Goal: Task Accomplishment & Management: Use online tool/utility

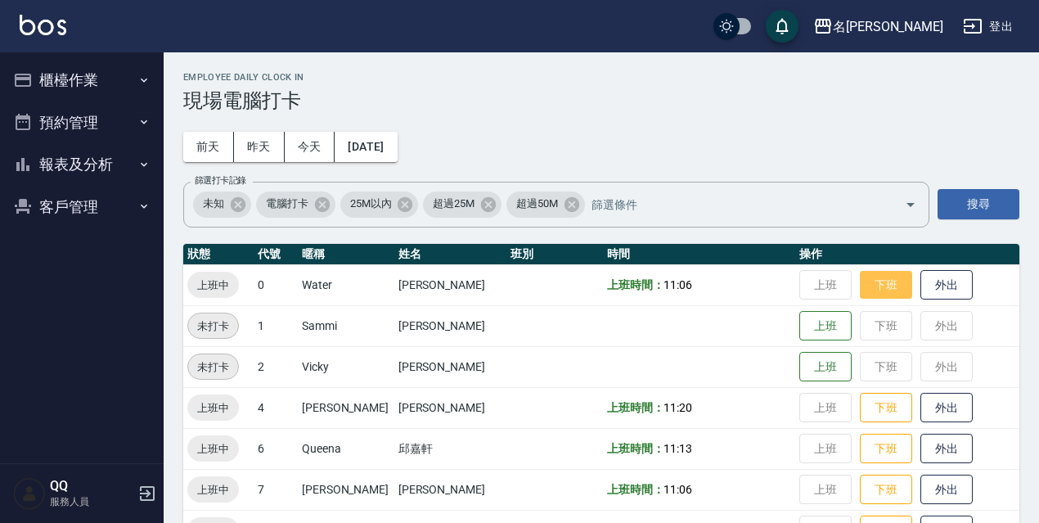
click at [879, 292] on button "下班" at bounding box center [886, 285] width 52 height 29
click at [842, 448] on td "上班 下班 外出" at bounding box center [907, 448] width 224 height 41
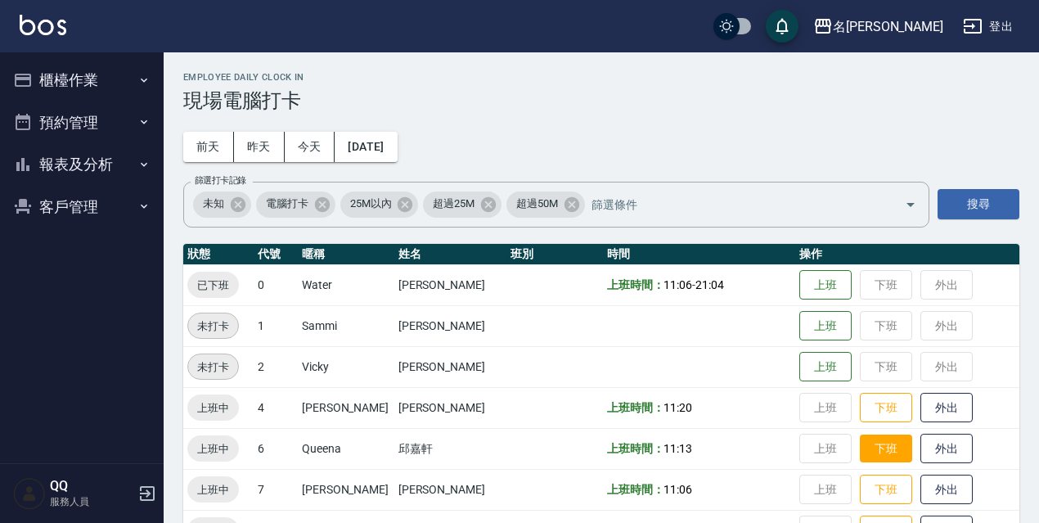
click at [860, 448] on button "下班" at bounding box center [886, 448] width 52 height 29
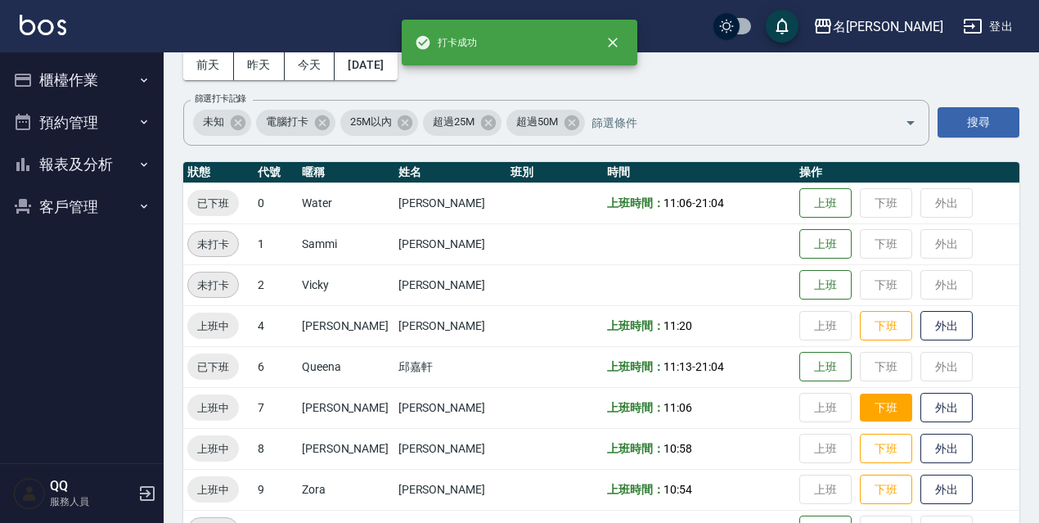
scroll to position [164, 0]
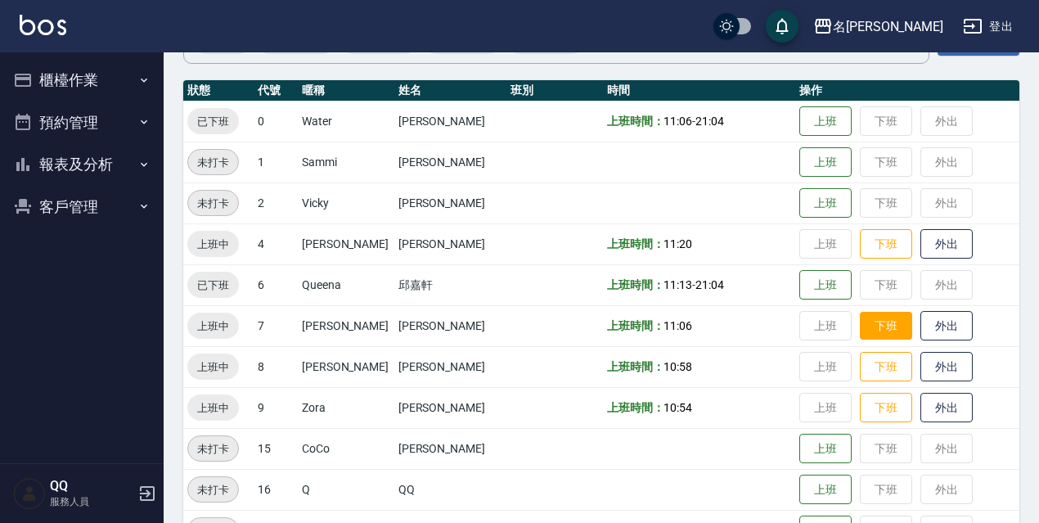
click at [886, 332] on button "下班" at bounding box center [886, 326] width 52 height 29
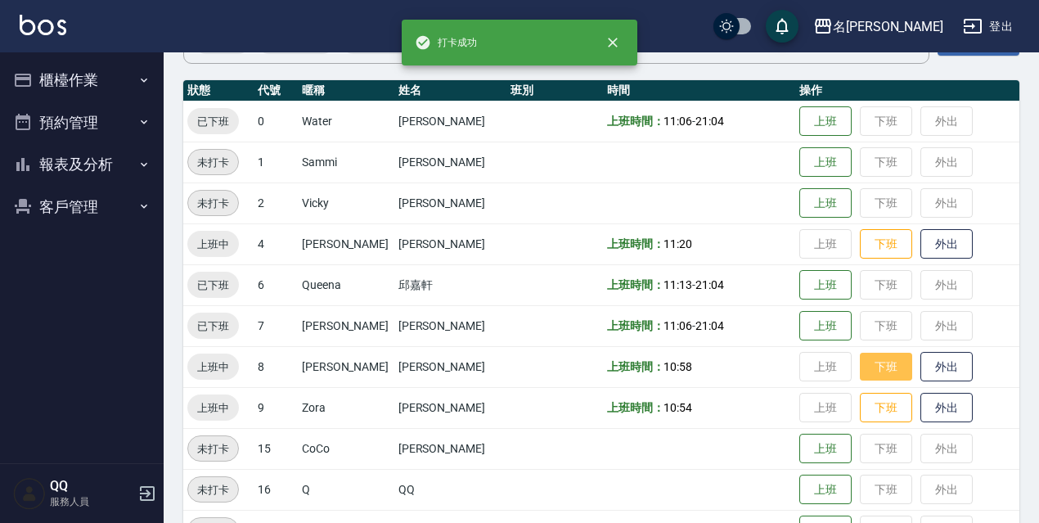
click at [877, 356] on button "下班" at bounding box center [886, 367] width 52 height 29
click at [867, 404] on button "下班" at bounding box center [886, 407] width 52 height 29
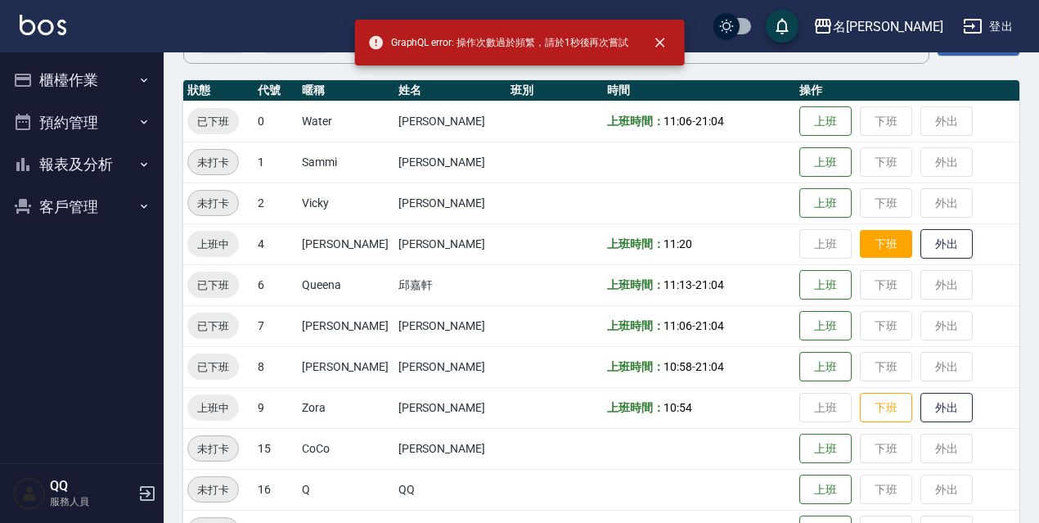
click at [887, 251] on button "下班" at bounding box center [886, 244] width 52 height 29
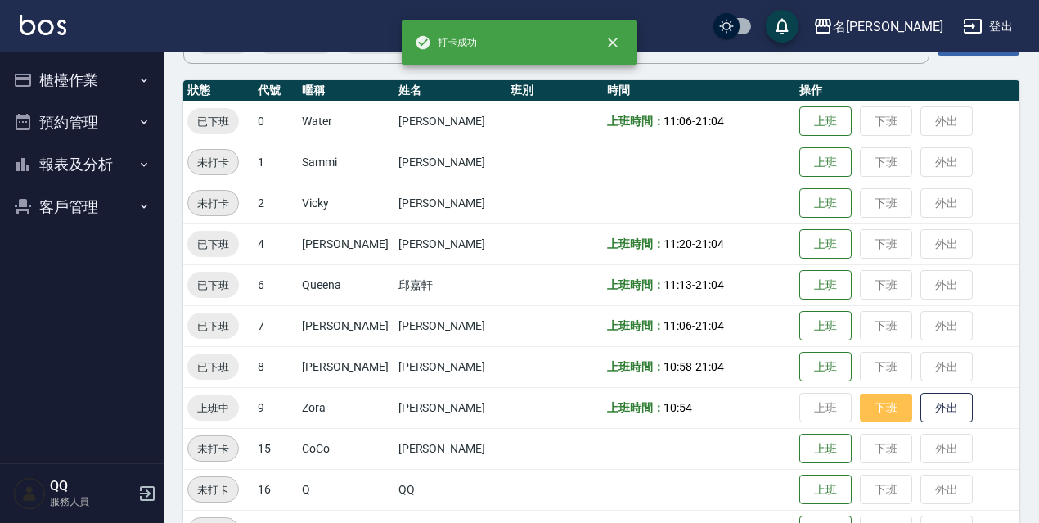
click at [860, 405] on button "下班" at bounding box center [886, 407] width 52 height 29
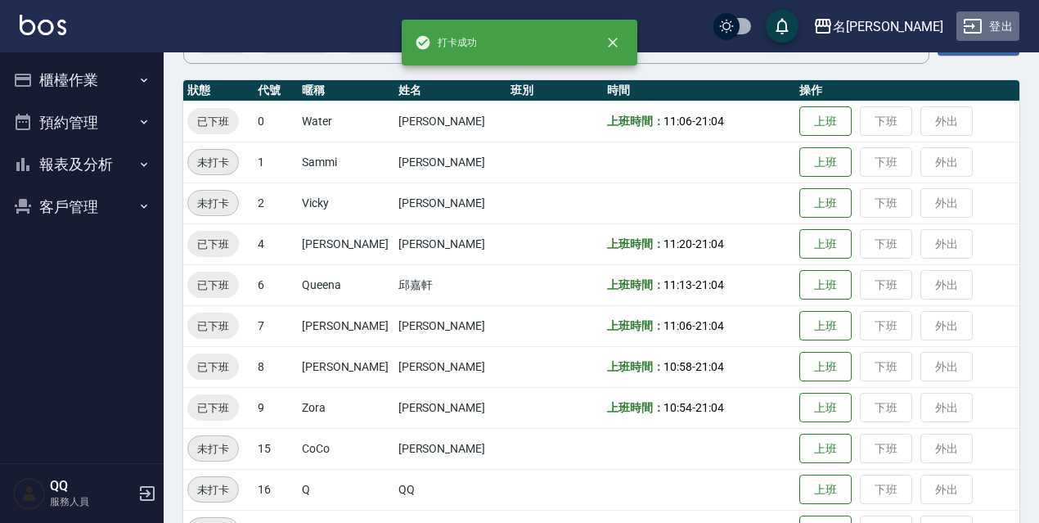
click at [970, 19] on icon "button" at bounding box center [973, 26] width 20 height 20
